Goal: Navigation & Orientation: Find specific page/section

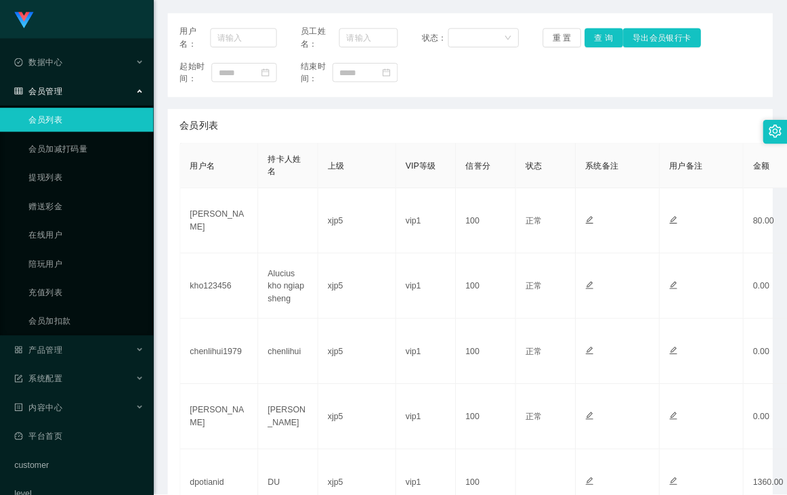
scroll to position [156, 0]
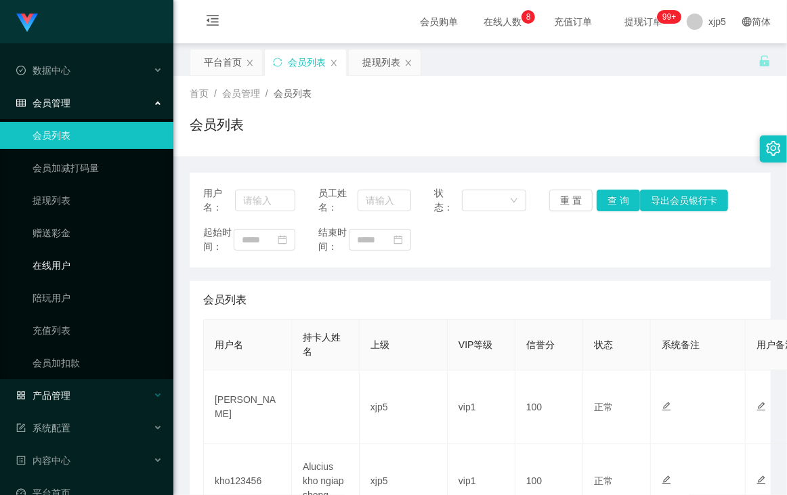
scroll to position [90, 0]
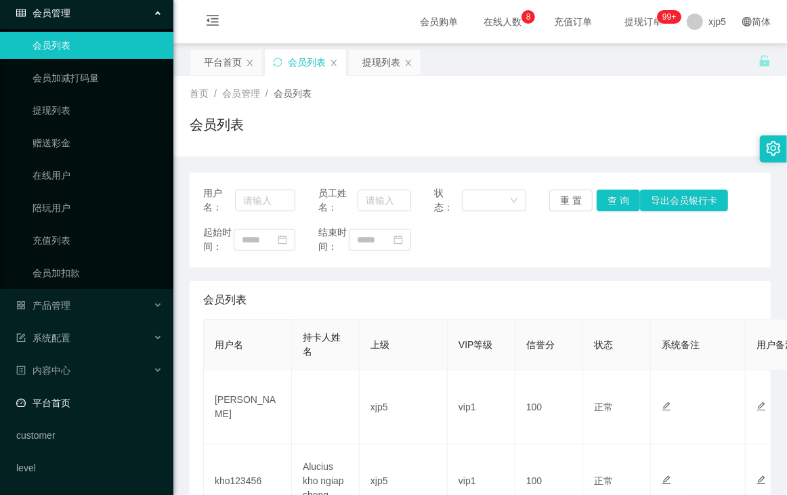
click at [70, 399] on link "平台首页" at bounding box center [89, 402] width 146 height 27
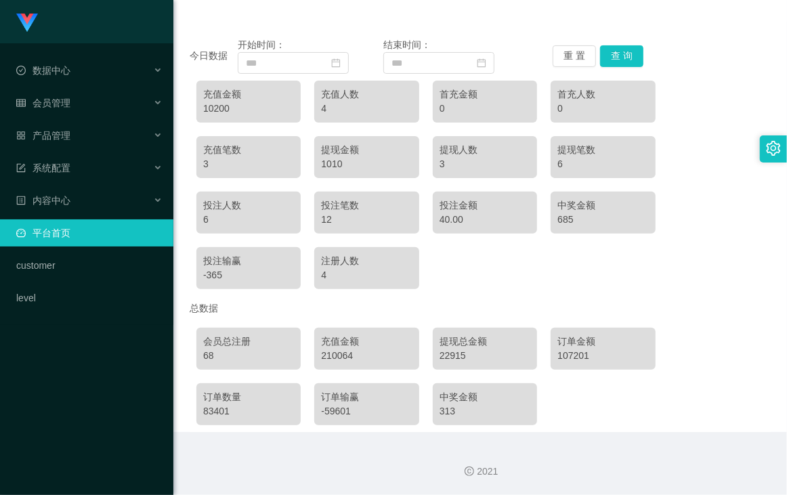
scroll to position [83, 0]
